Goal: Find specific page/section: Find specific page/section

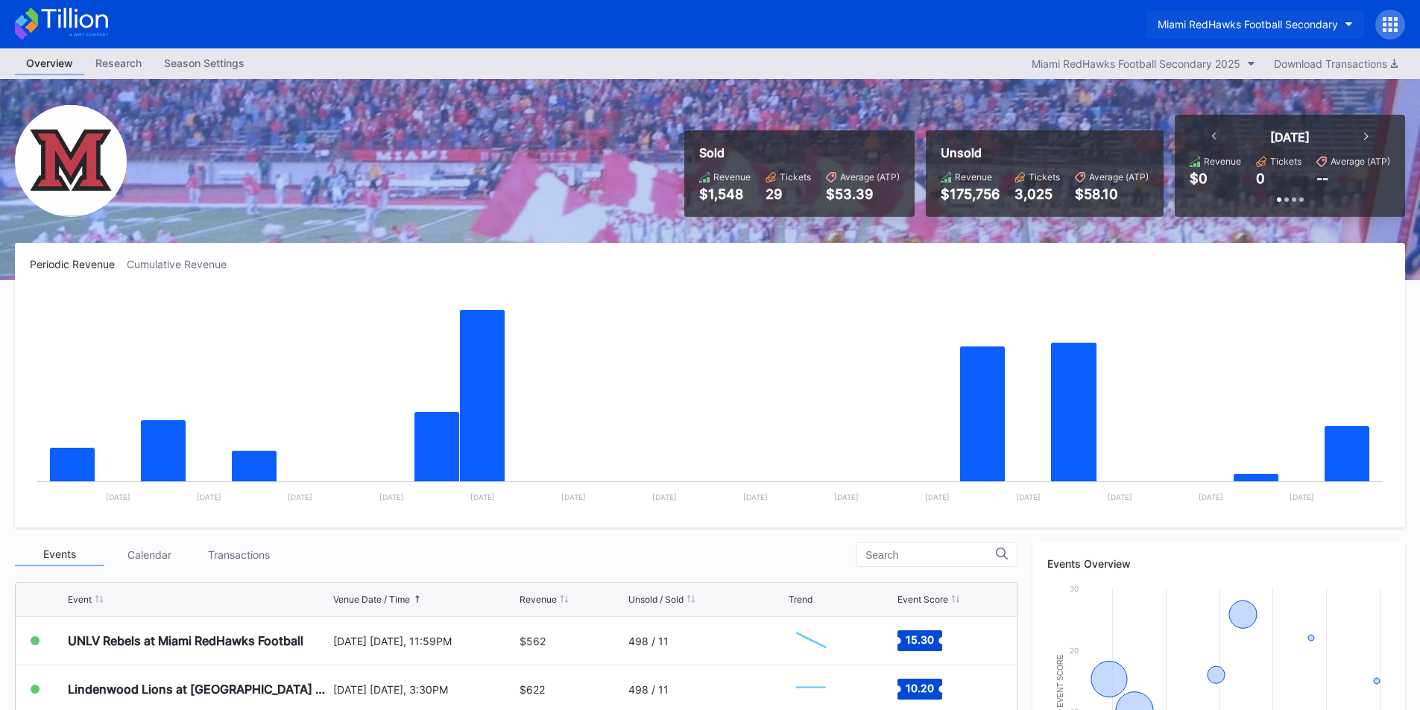
click at [1214, 32] on button "Miami RedHawks Football Secondary" at bounding box center [1255, 24] width 218 height 28
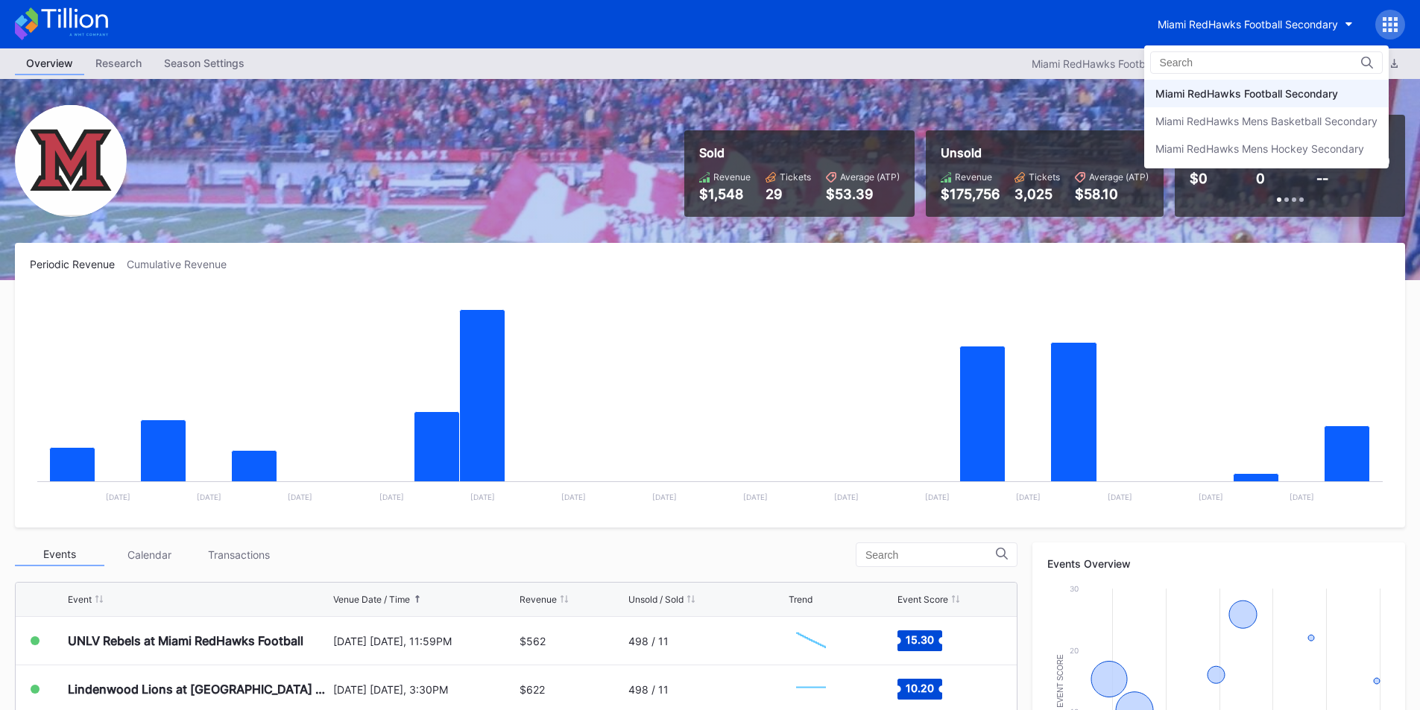
click at [1217, 143] on div "Miami RedHawks Mens Hockey Secondary" at bounding box center [1266, 149] width 244 height 28
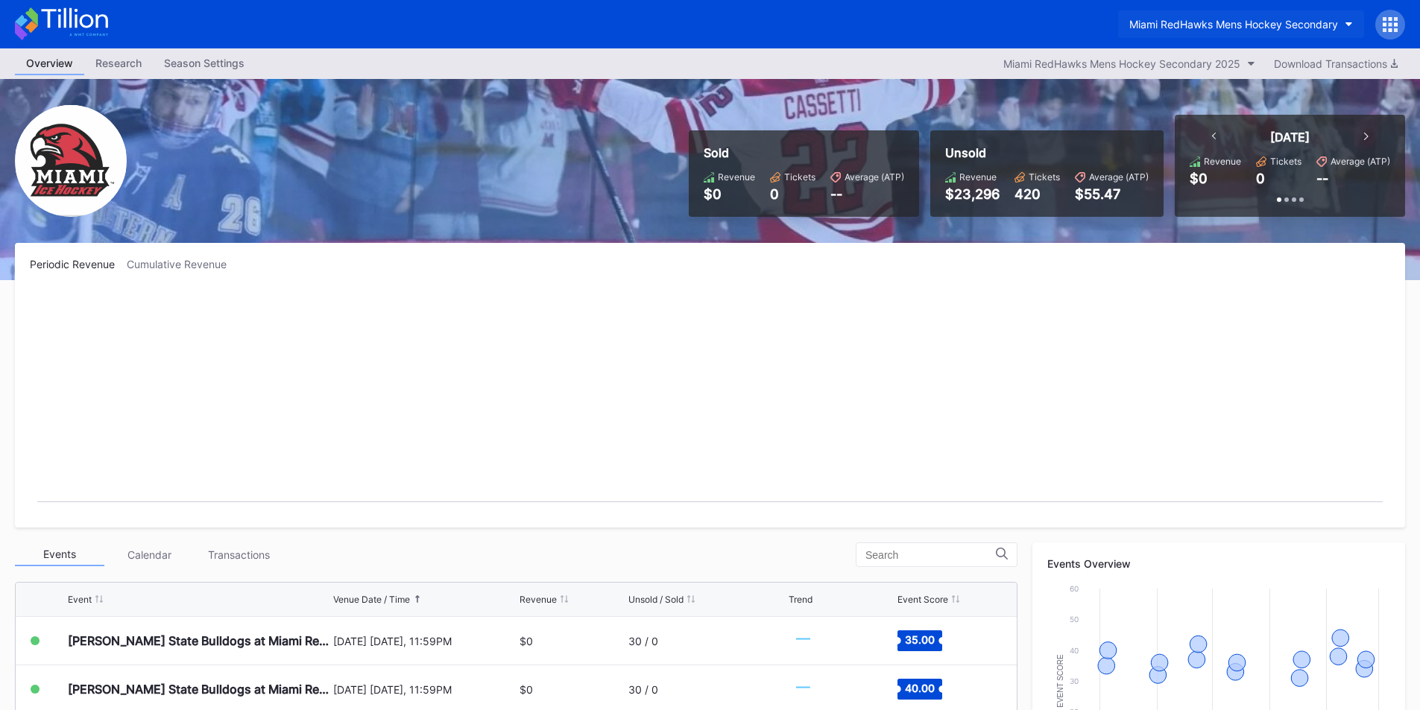
click at [1217, 25] on div "Miami RedHawks Mens Hockey Secondary" at bounding box center [1233, 24] width 209 height 13
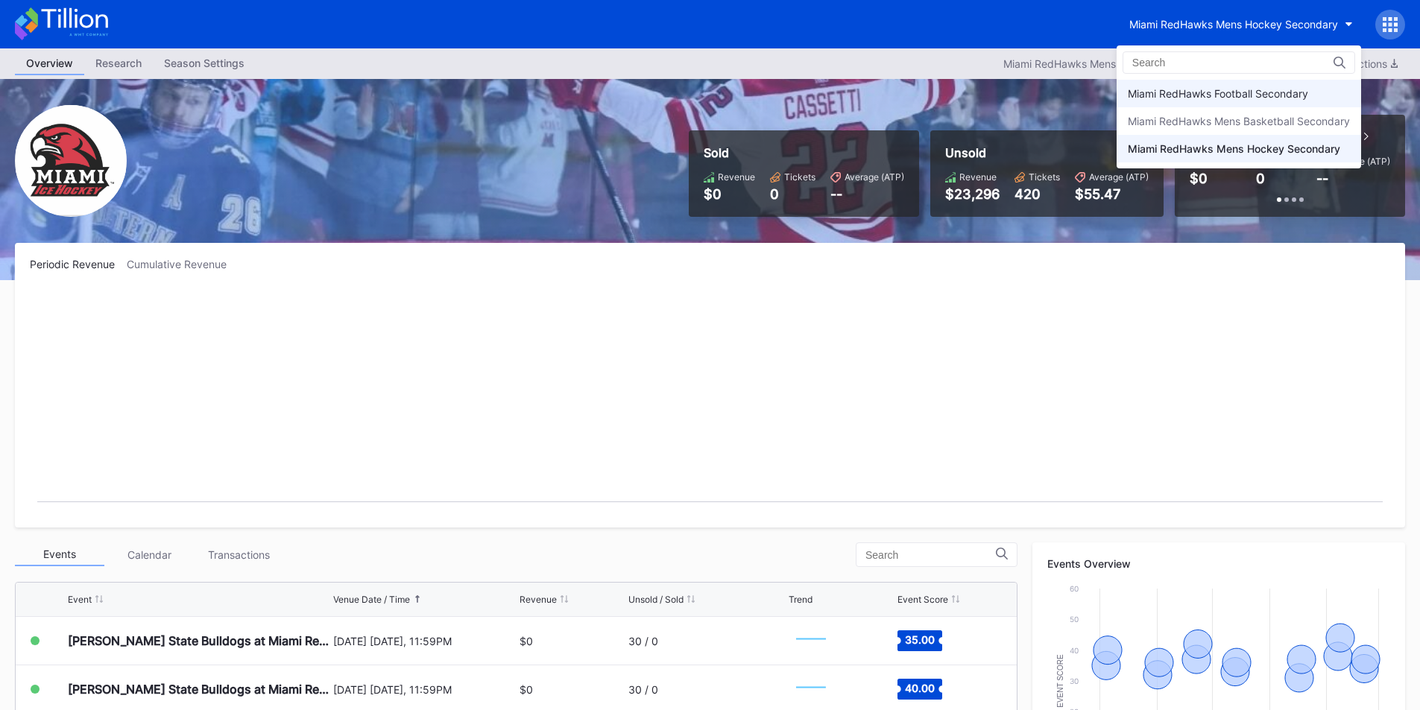
click at [1208, 96] on div "Miami RedHawks Football Secondary" at bounding box center [1218, 93] width 180 height 13
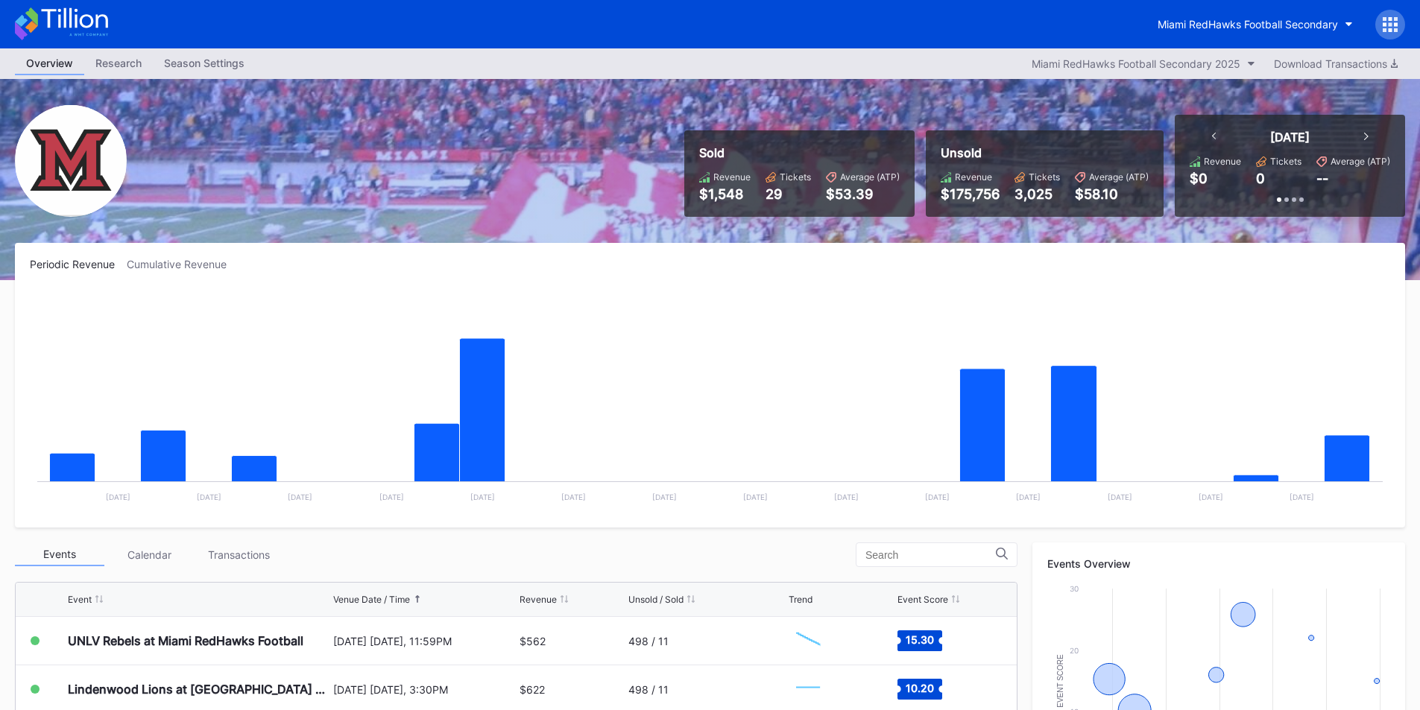
click at [874, 39] on div "Miami RedHawks Football Secondary" at bounding box center [710, 24] width 1420 height 48
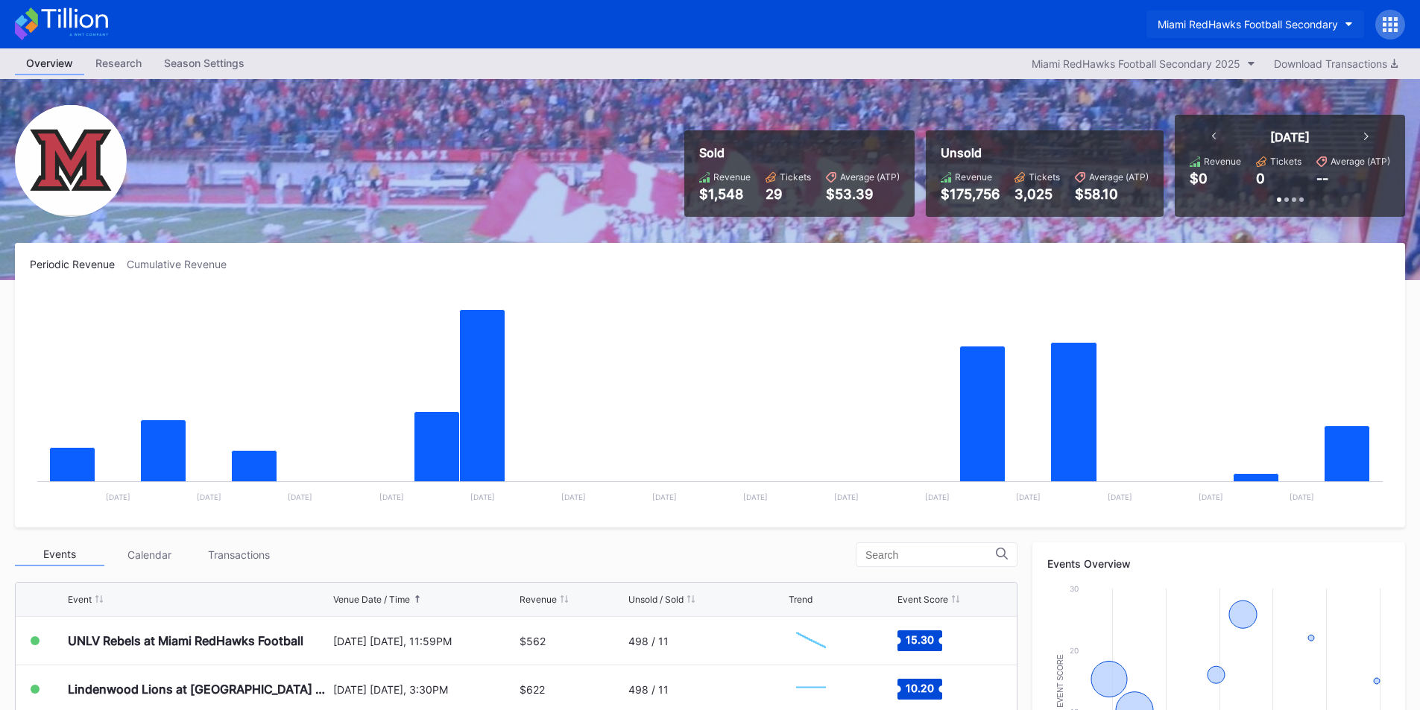
click at [1276, 28] on div "Miami RedHawks Football Secondary" at bounding box center [1248, 24] width 180 height 13
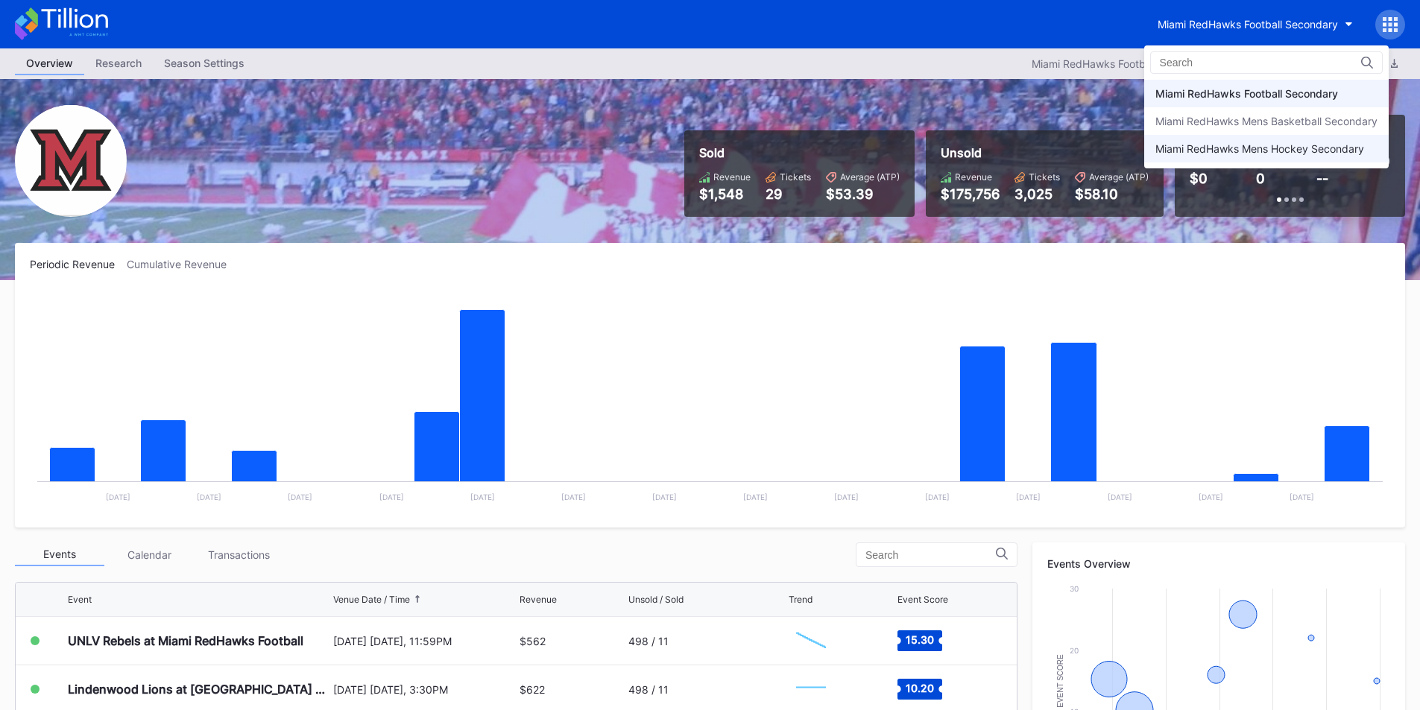
click at [1208, 147] on div "Miami RedHawks Mens Hockey Secondary" at bounding box center [1259, 148] width 209 height 13
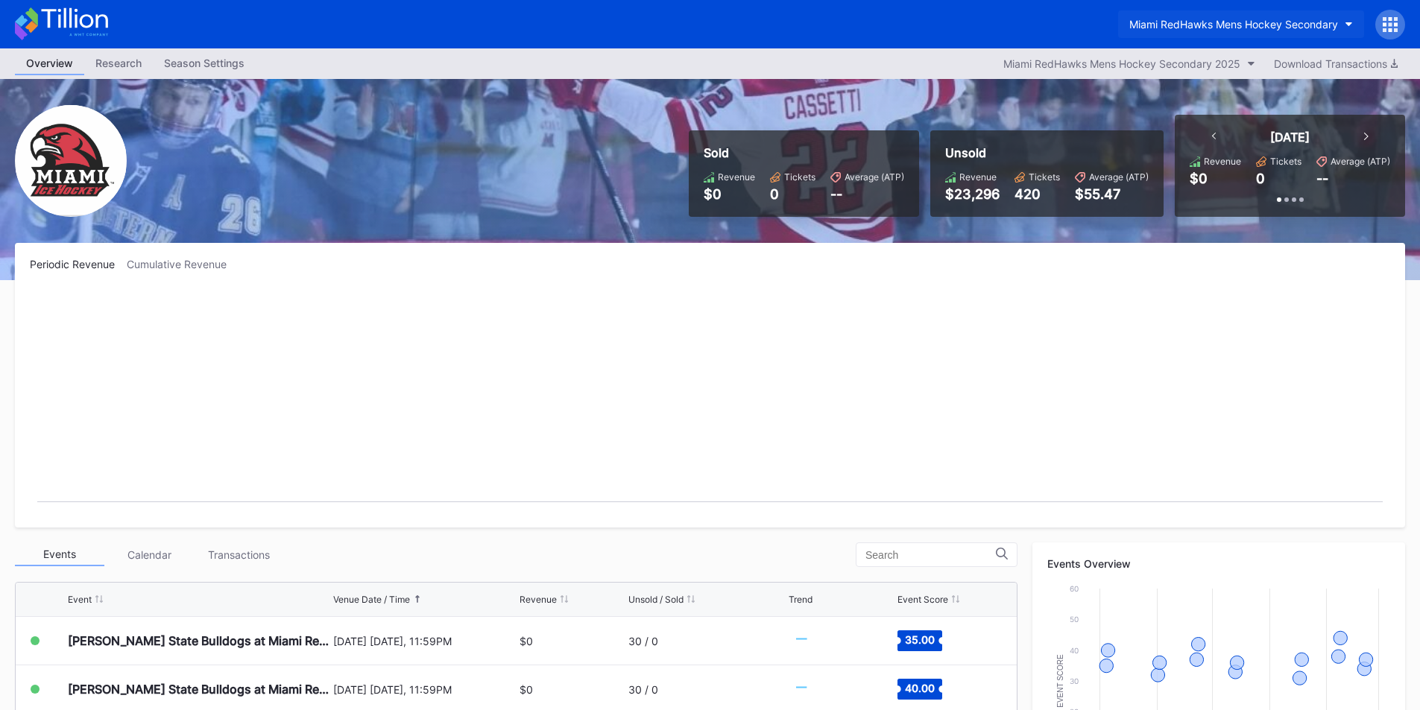
click at [1211, 25] on div "Miami RedHawks Mens Hockey Secondary" at bounding box center [1233, 24] width 209 height 13
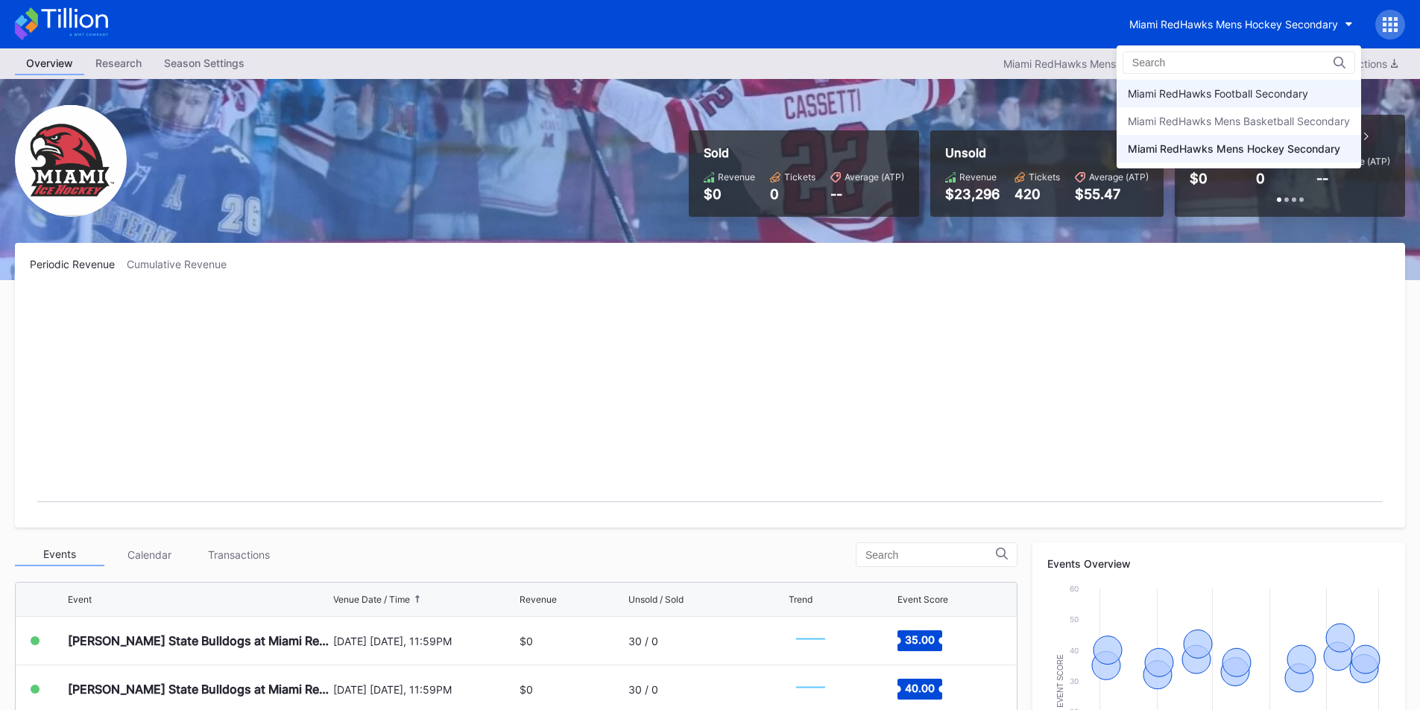
click at [1225, 88] on div "Miami RedHawks Football Secondary" at bounding box center [1218, 93] width 180 height 13
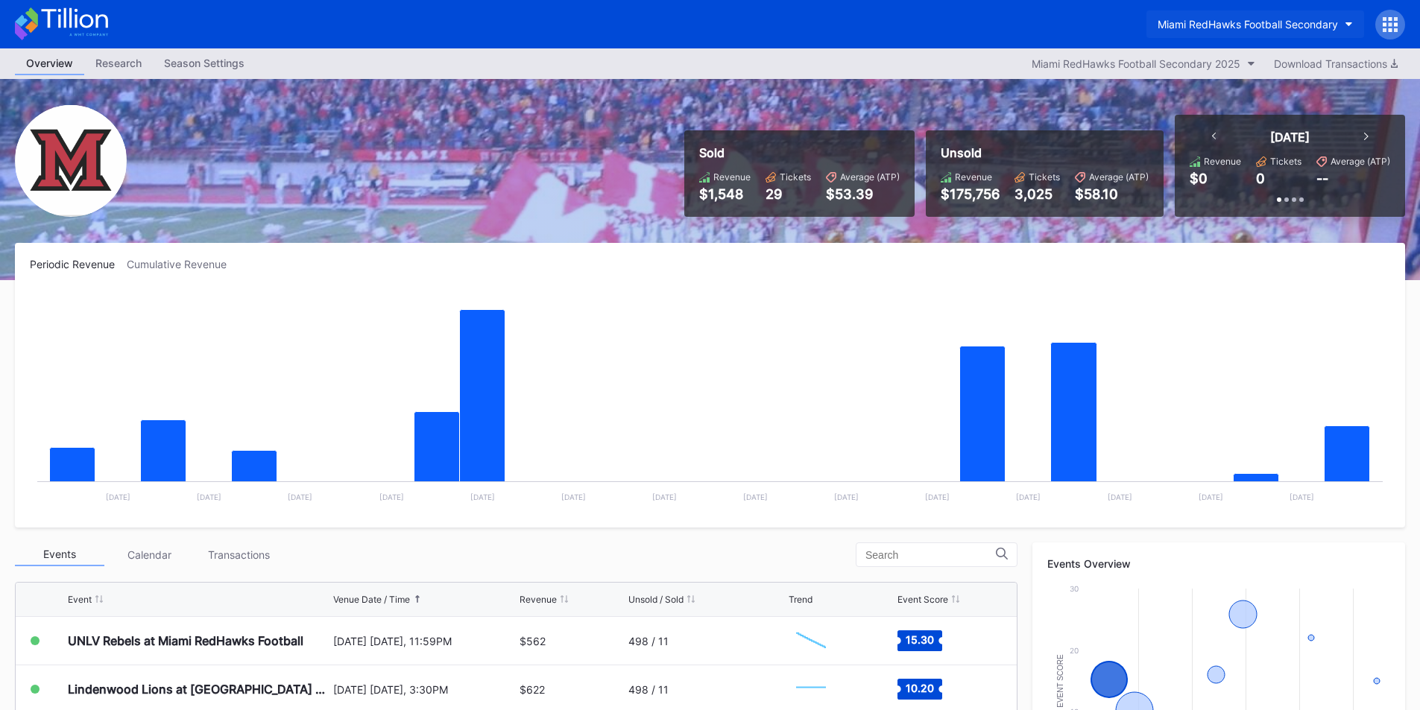
click at [1243, 27] on div "Miami RedHawks Football Secondary" at bounding box center [1248, 24] width 180 height 13
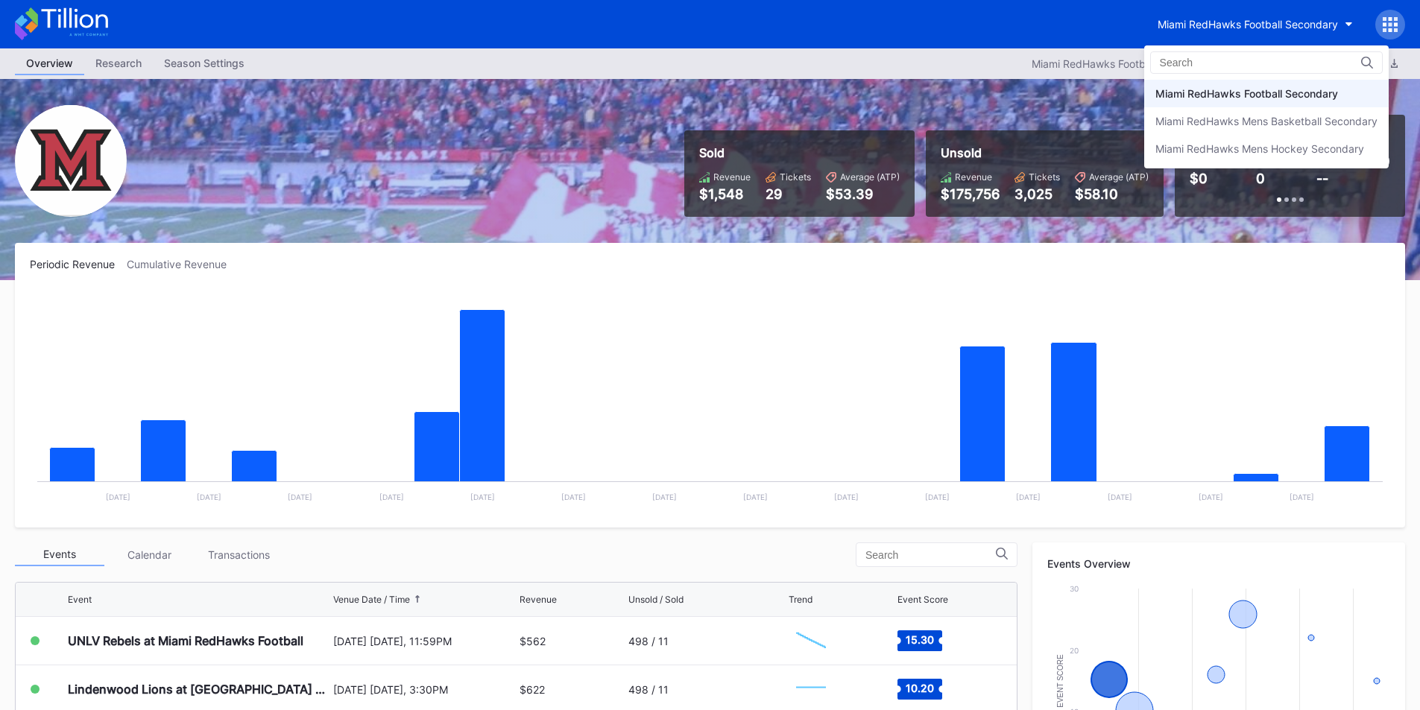
click at [1247, 83] on div "Miami RedHawks Football Secondary" at bounding box center [1266, 94] width 244 height 28
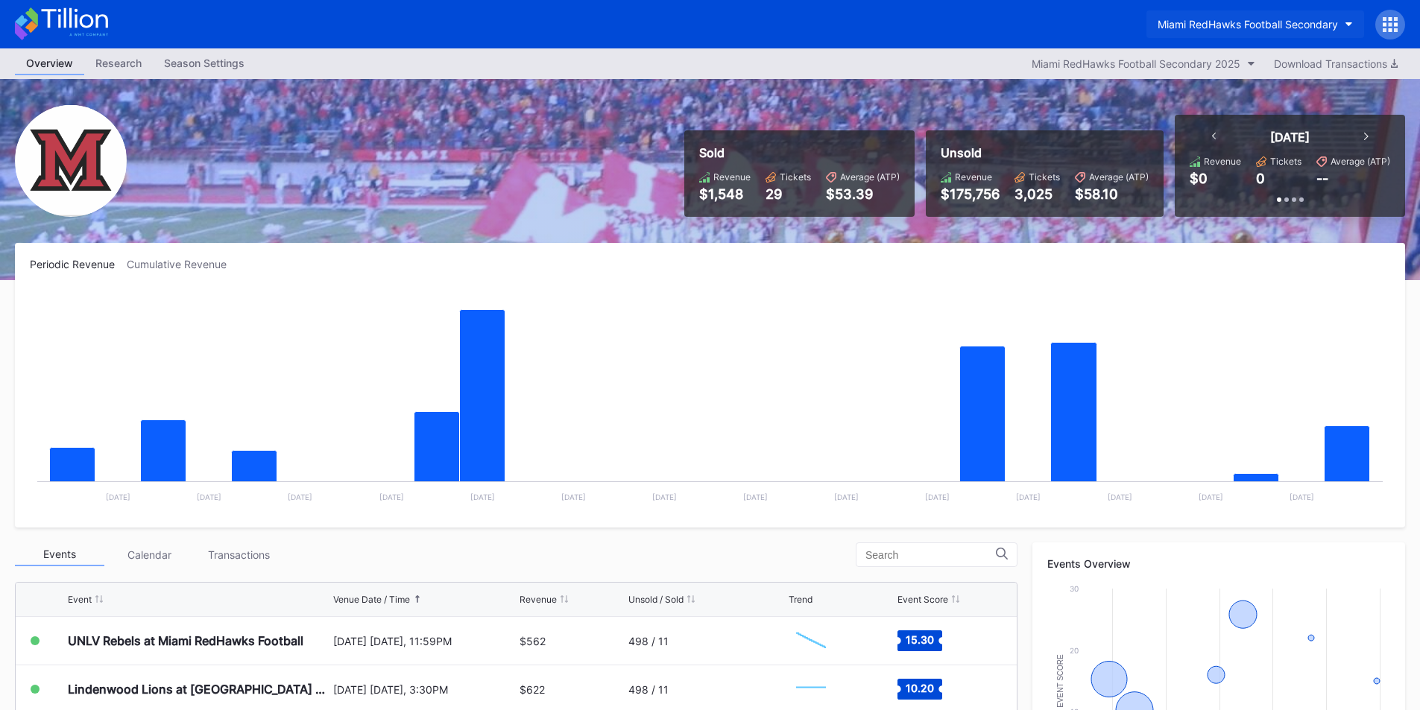
click at [1252, 27] on div "Miami RedHawks Football Secondary" at bounding box center [1248, 24] width 180 height 13
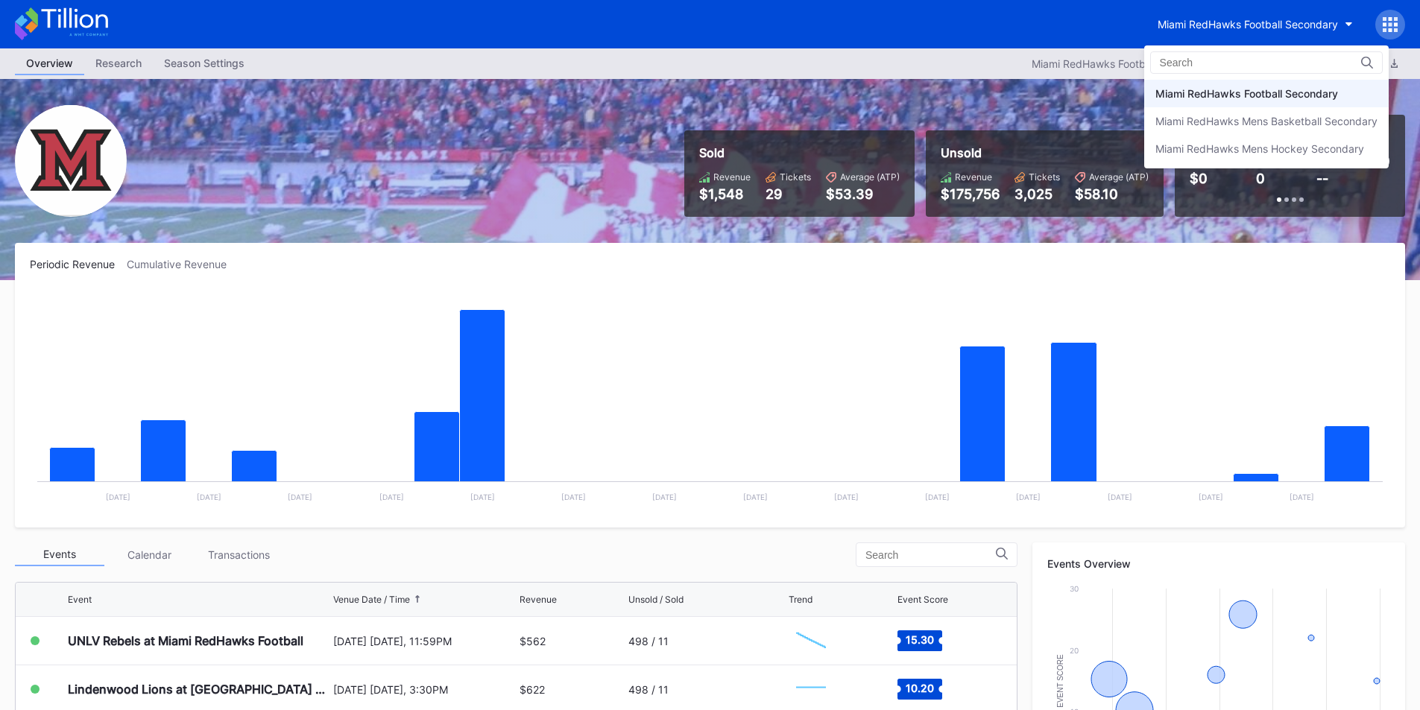
click at [1232, 91] on div "Miami RedHawks Football Secondary" at bounding box center [1246, 93] width 183 height 13
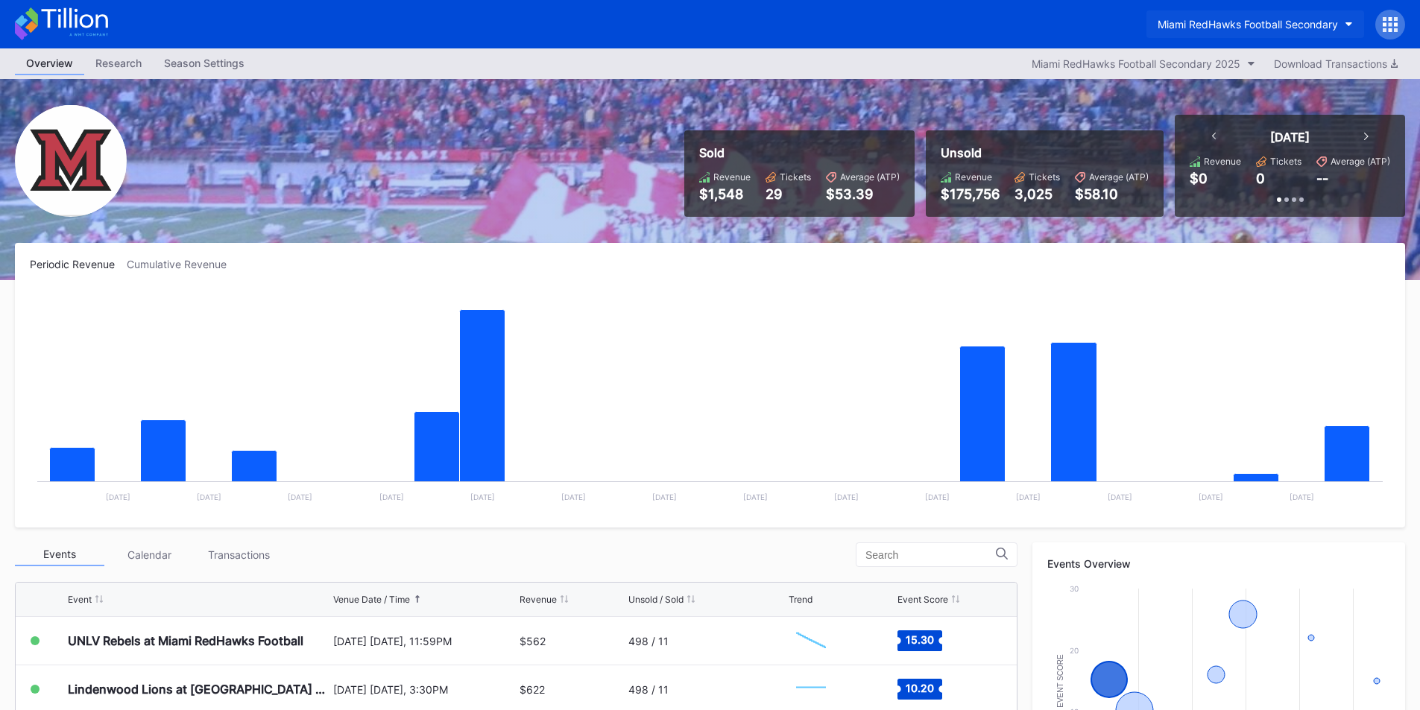
click at [1216, 17] on button "Miami RedHawks Football Secondary" at bounding box center [1255, 24] width 218 height 28
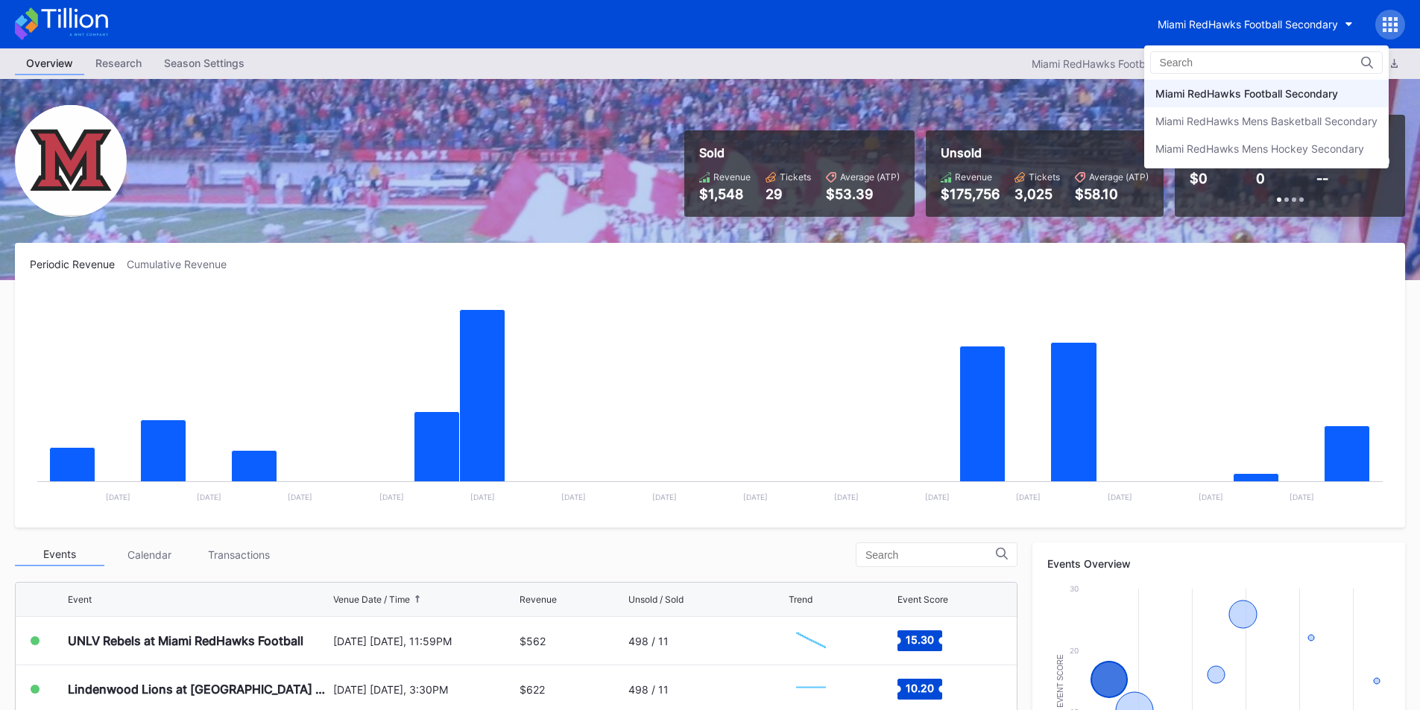
click at [1239, 96] on div "Miami RedHawks Football Secondary" at bounding box center [1246, 93] width 183 height 13
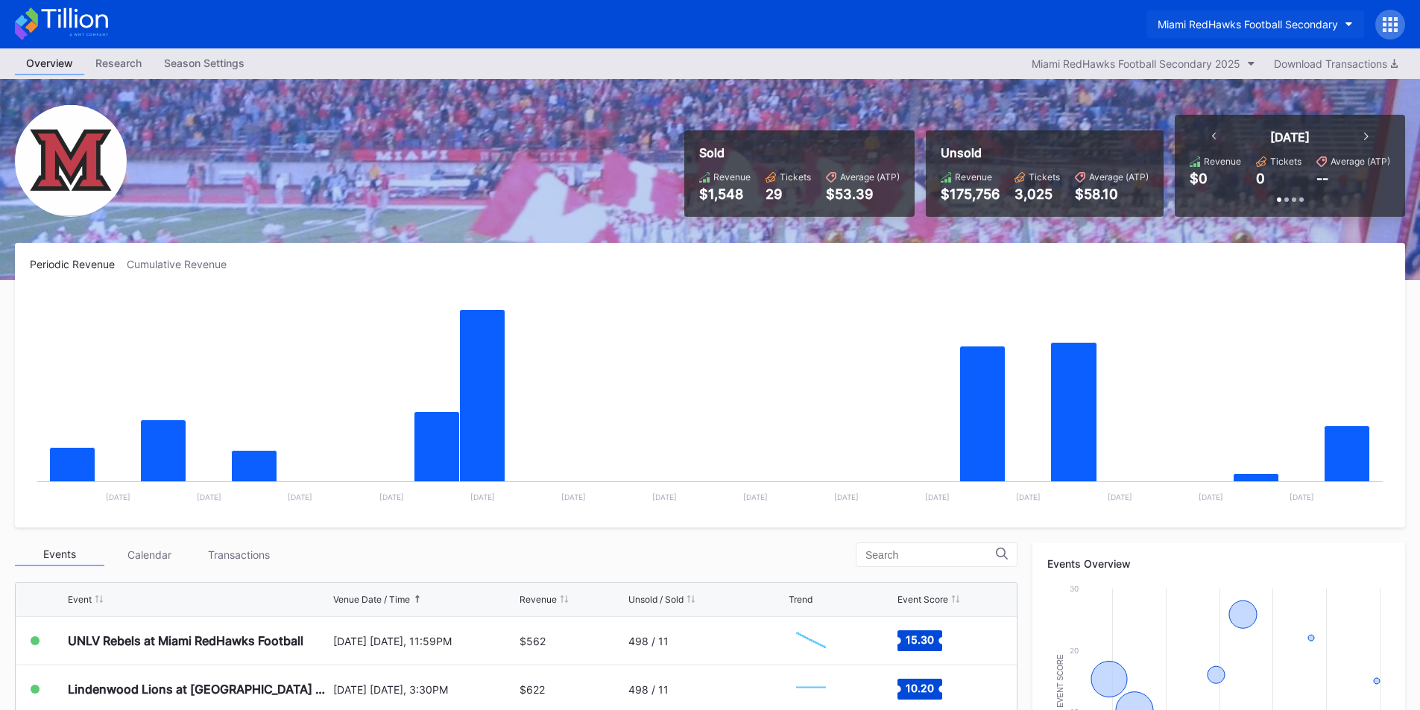
click at [1171, 28] on div "Miami RedHawks Football Secondary" at bounding box center [1248, 24] width 180 height 13
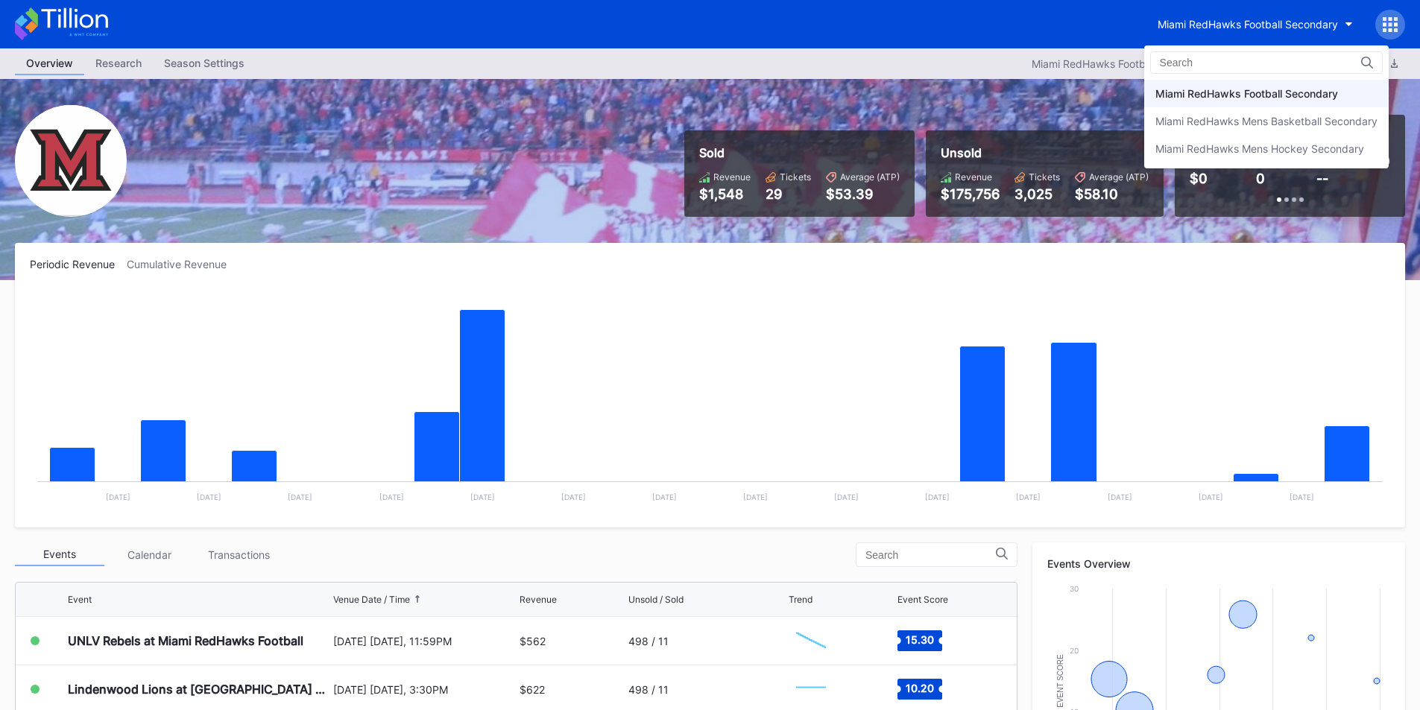
click at [1178, 91] on div "Miami RedHawks Football Secondary" at bounding box center [1246, 93] width 183 height 13
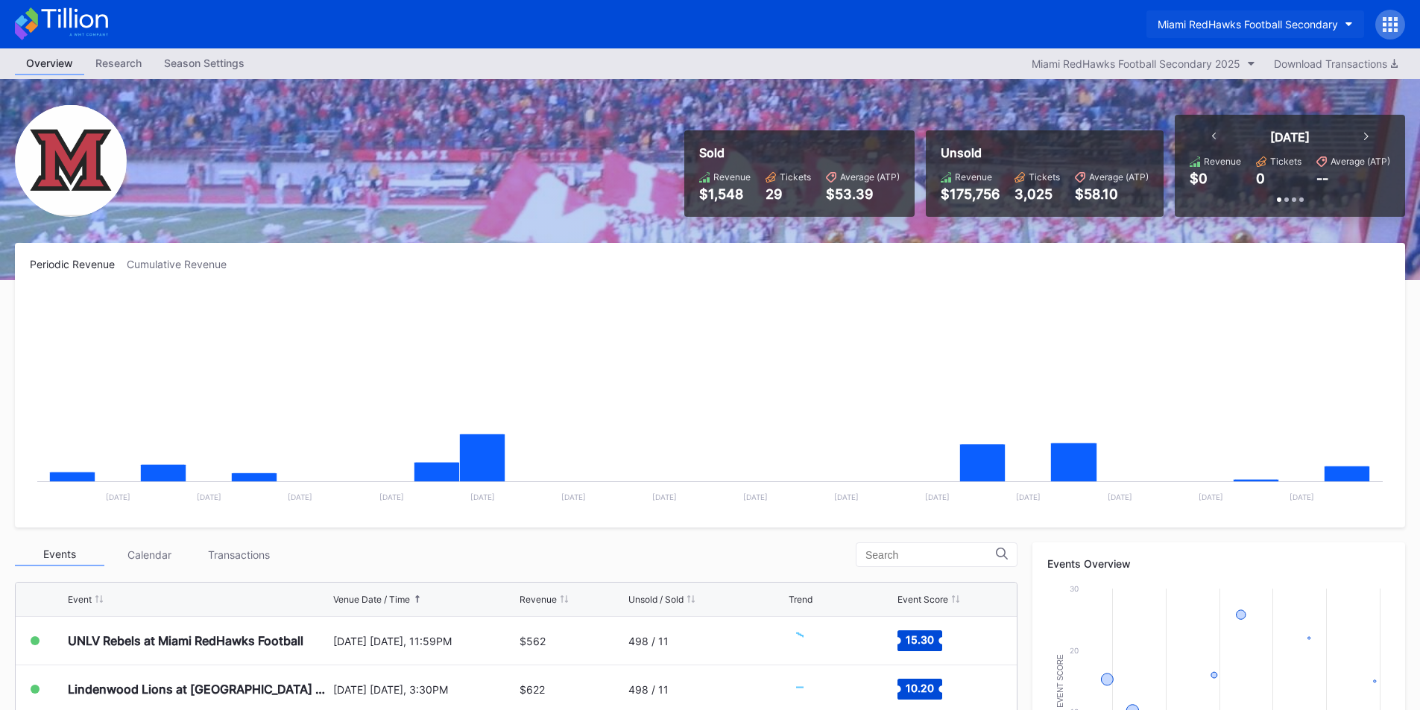
click at [1208, 20] on div "Miami RedHawks Football Secondary" at bounding box center [1248, 24] width 180 height 13
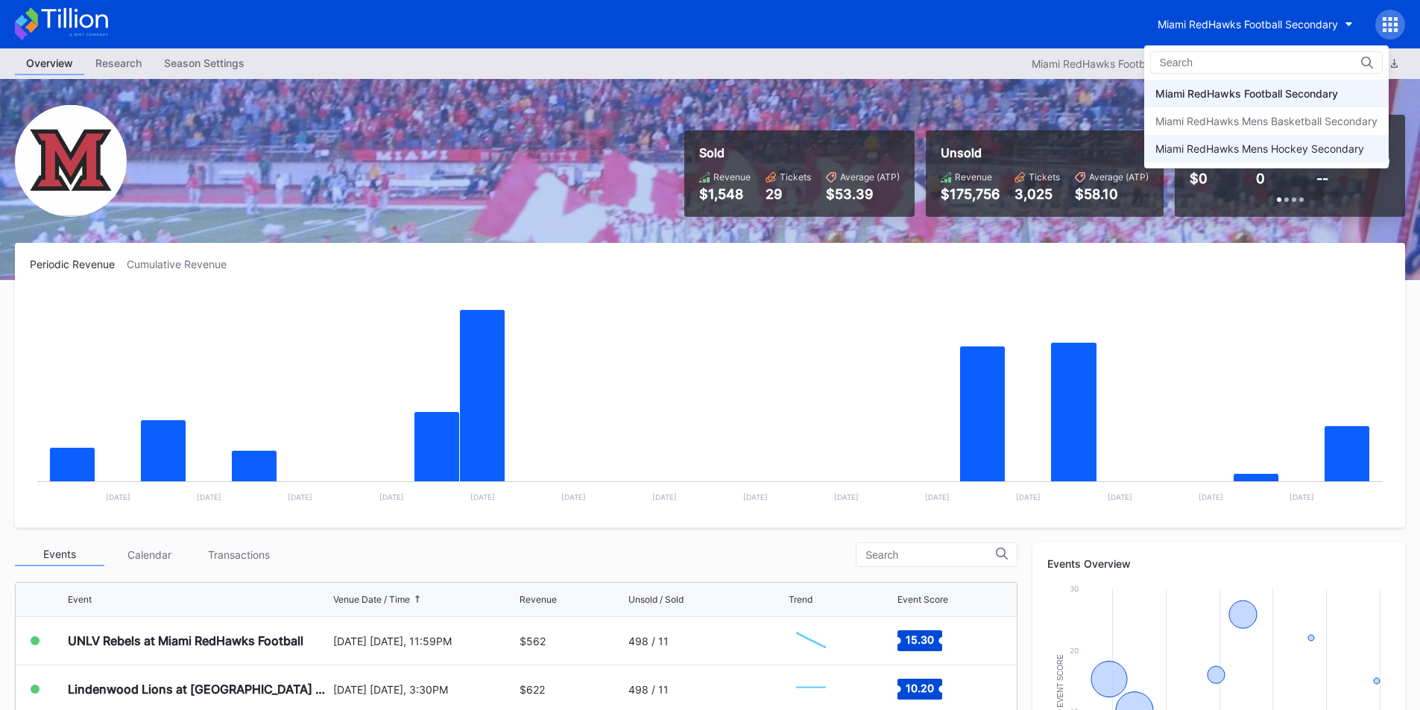
click at [1199, 148] on div "Miami RedHawks Mens Hockey Secondary" at bounding box center [1259, 148] width 209 height 13
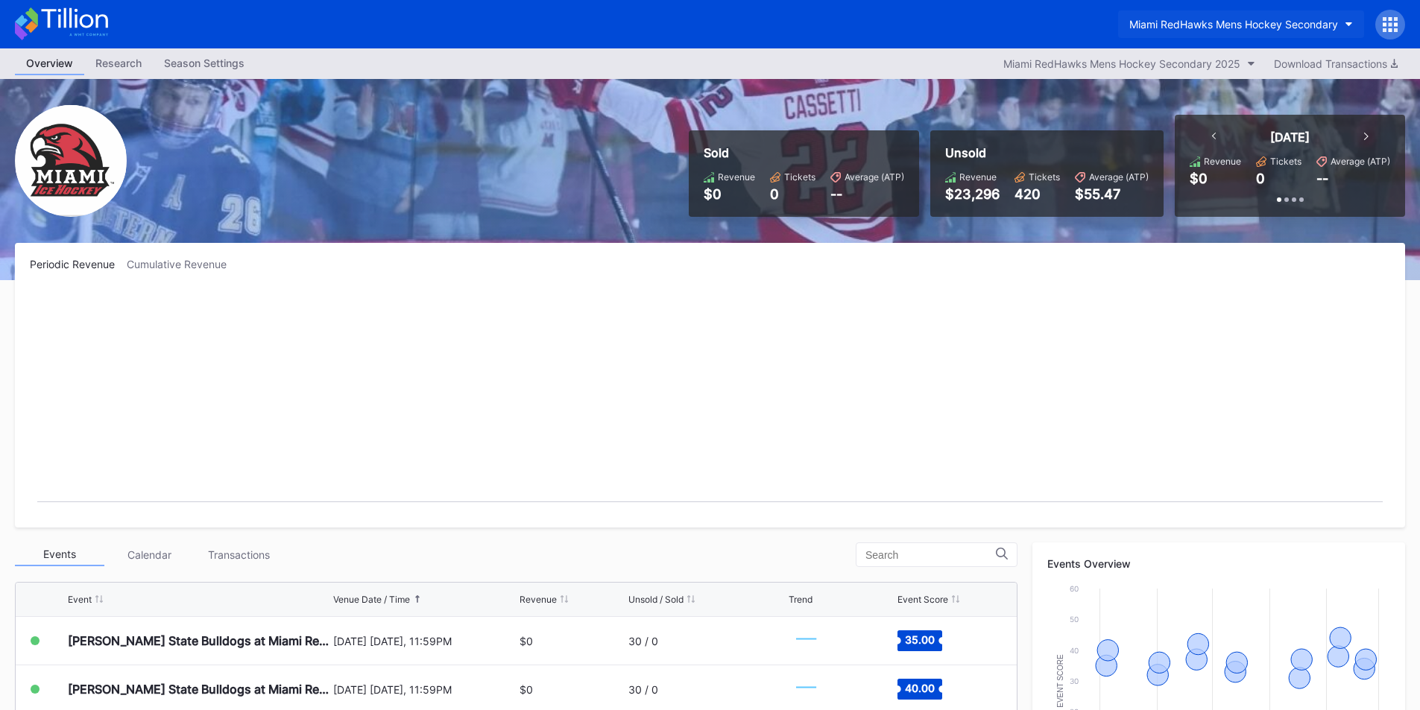
click at [1187, 22] on div "Miami RedHawks Mens Hockey Secondary" at bounding box center [1233, 24] width 209 height 13
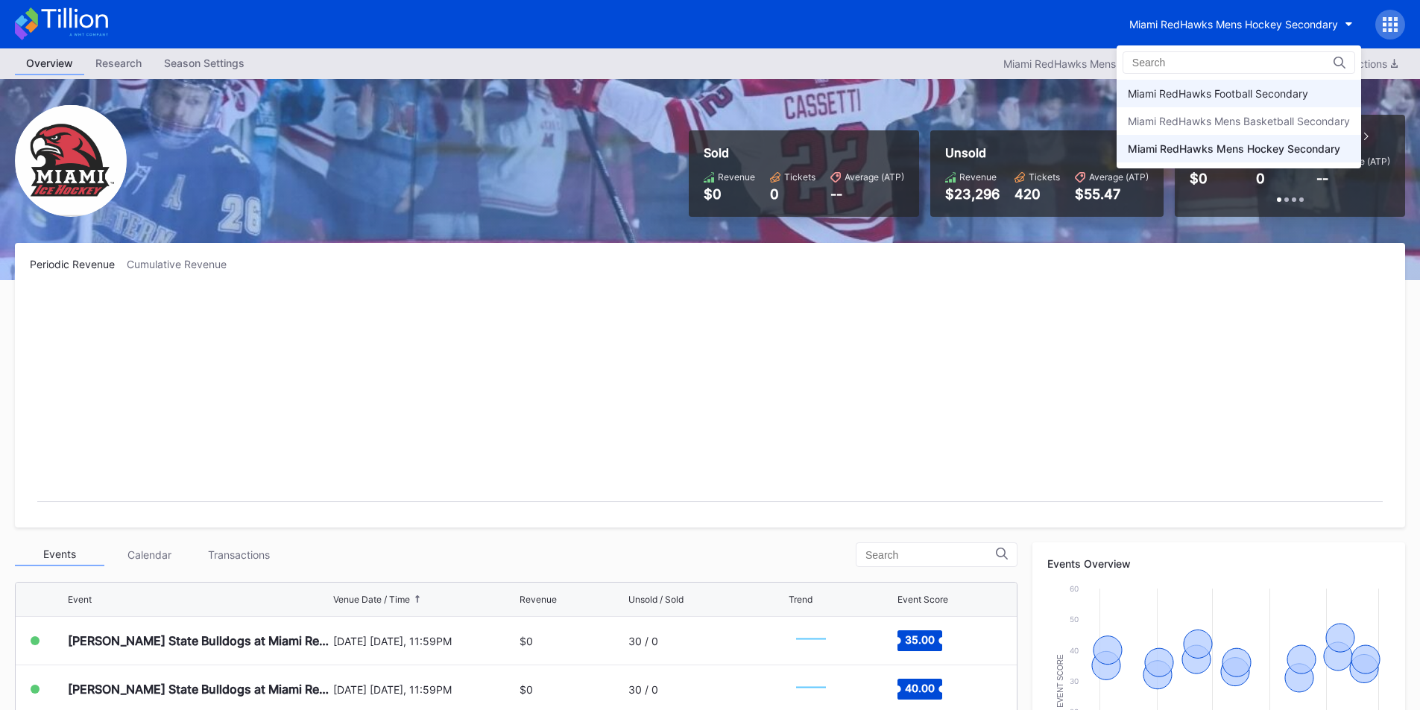
click at [1181, 98] on div "Miami RedHawks Football Secondary" at bounding box center [1218, 93] width 180 height 13
